Goal: Use online tool/utility: Utilize a website feature to perform a specific function

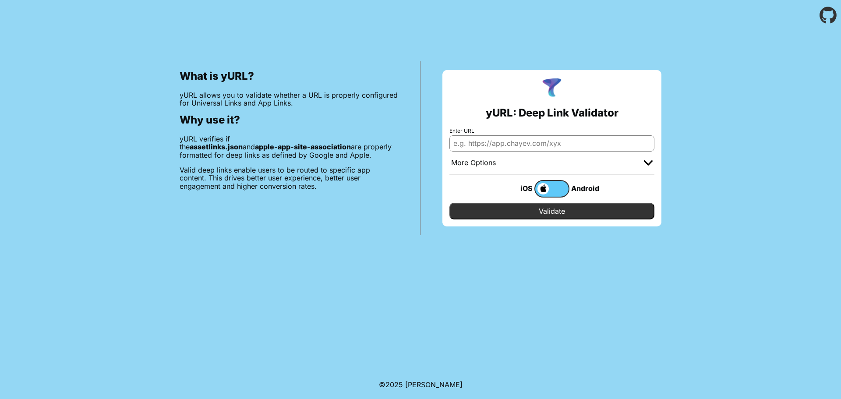
click at [499, 143] on input "Enter URL" at bounding box center [552, 143] width 205 height 16
click at [377, 171] on p "Valid deep links enable users to be routed to specific app content. This drives…" at bounding box center [289, 178] width 219 height 24
click at [507, 142] on input "Enter URL" at bounding box center [552, 143] width 205 height 16
paste input "[URL][DOMAIN_NAME]"
click at [555, 212] on input "Validate" at bounding box center [552, 211] width 205 height 17
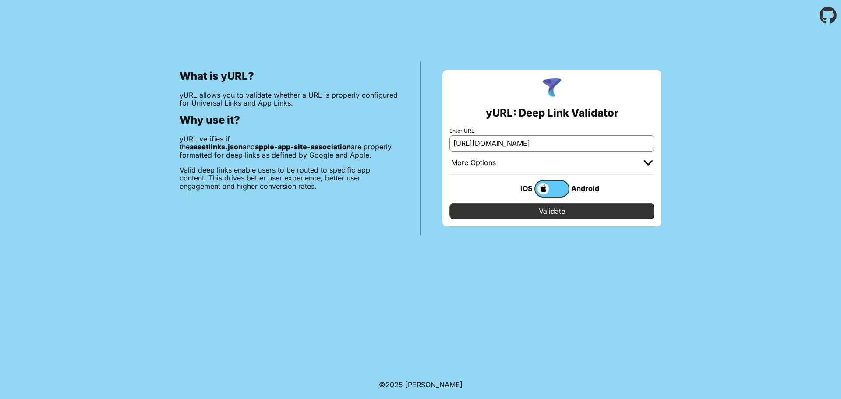
click at [549, 188] on label at bounding box center [552, 189] width 35 height 18
click at [0, 0] on input "checkbox" at bounding box center [0, 0] width 0 height 0
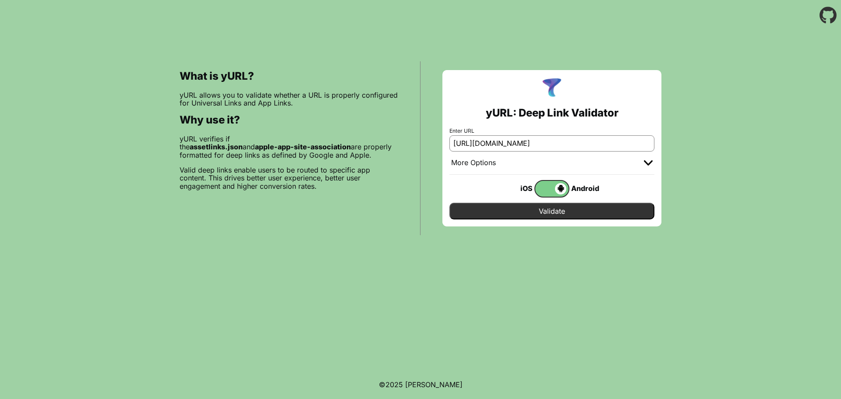
click at [515, 141] on input "[URL][DOMAIN_NAME]" at bounding box center [552, 143] width 205 height 16
paste input ".well-known/assetlinks.js"
click at [556, 213] on input "Validate" at bounding box center [552, 211] width 205 height 17
click at [548, 185] on span at bounding box center [550, 188] width 31 height 11
click at [0, 0] on input "checkbox" at bounding box center [0, 0] width 0 height 0
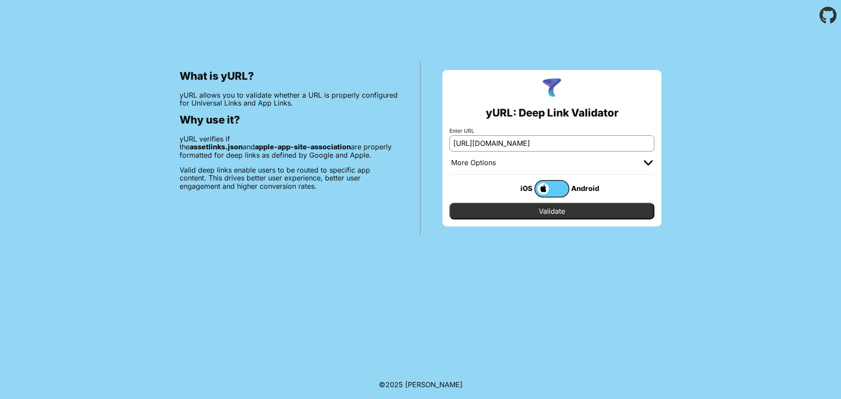
click at [524, 139] on input "[URL][DOMAIN_NAME]" at bounding box center [552, 143] width 205 height 16
paste input "apple-app-site-associati"
type input "[URL][DOMAIN_NAME]"
click at [546, 209] on input "Validate" at bounding box center [552, 211] width 205 height 17
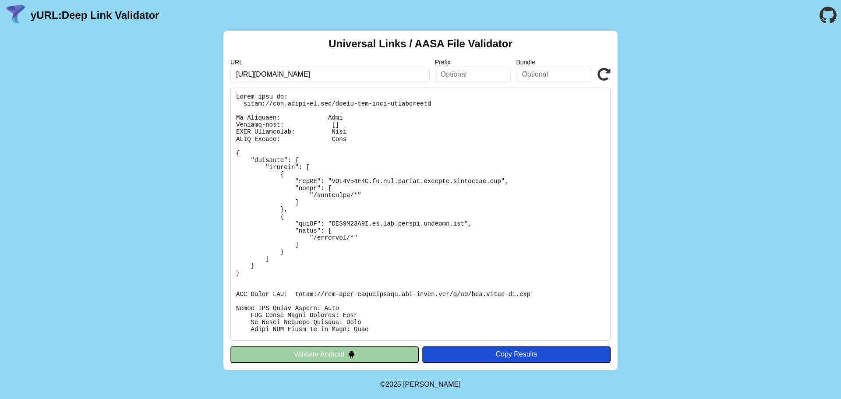
drag, startPoint x: 397, startPoint y: 71, endPoint x: 407, endPoint y: 76, distance: 12.0
click at [397, 71] on input "[URL][DOMAIN_NAME]" at bounding box center [329, 75] width 199 height 16
paste input ".well-known/assetlinks.js"
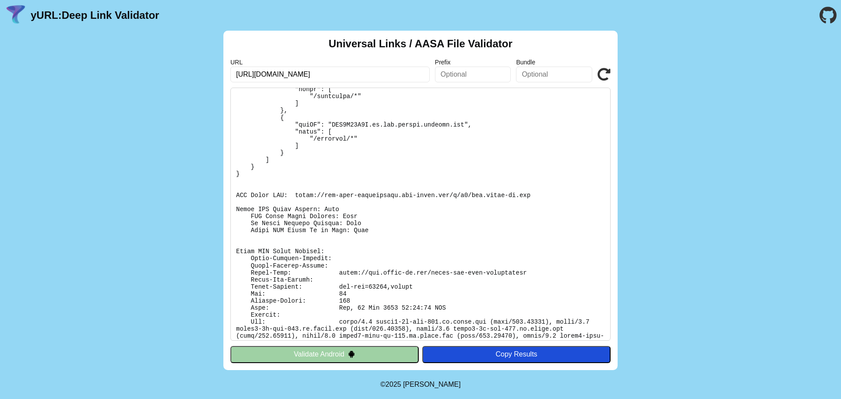
scroll to position [111, 0]
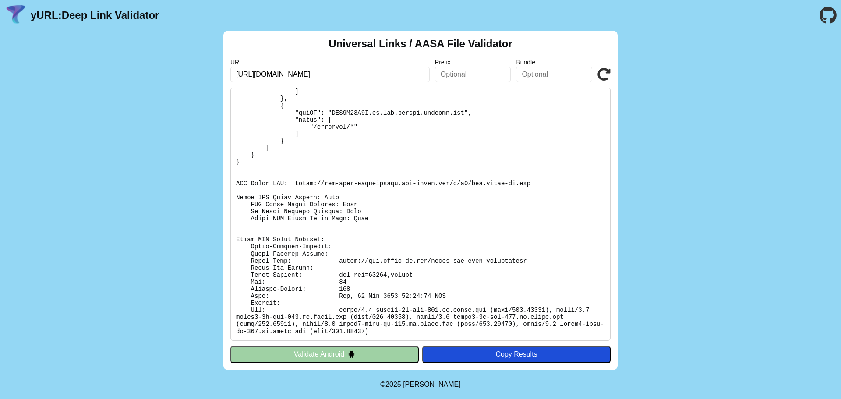
type input "[URL][DOMAIN_NAME]"
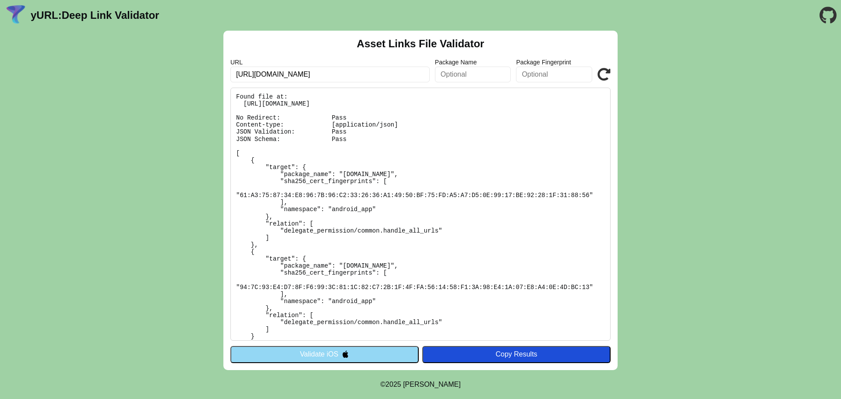
drag, startPoint x: 401, startPoint y: 73, endPoint x: 67, endPoint y: 70, distance: 334.3
click at [67, 71] on div "Asset Links File Validator URL https://dev.prime-go.net/.well-known/assetlinks.…" at bounding box center [420, 201] width 841 height 340
